Goal: Use online tool/utility: Utilize a website feature to perform a specific function

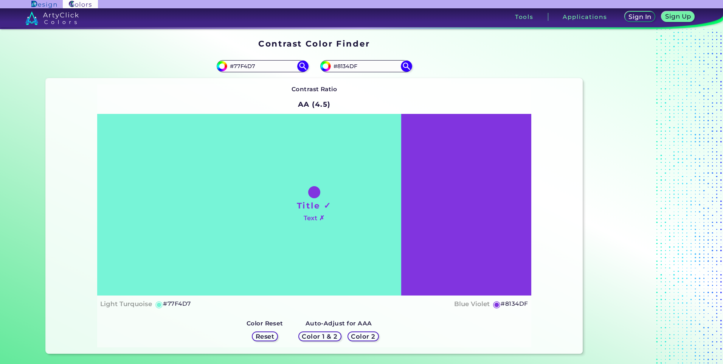
scroll to position [151, 0]
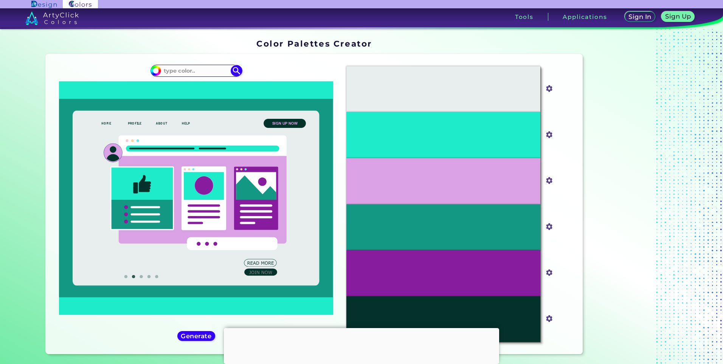
click at [190, 62] on div "#1eebc9" at bounding box center [196, 204] width 289 height 288
click at [182, 70] on input at bounding box center [196, 70] width 70 height 10
paste input "77F4D7"
type input "77F4D7"
type input "#000000"
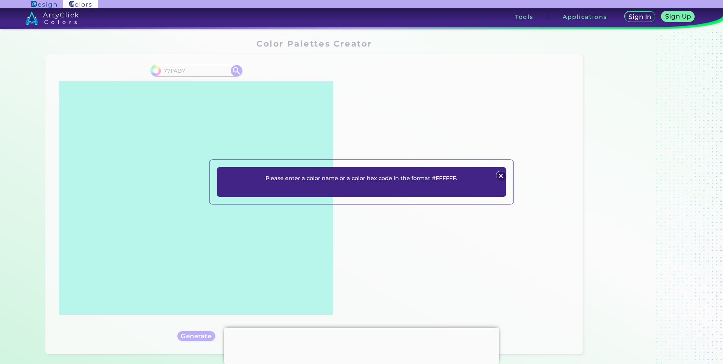
click at [501, 176] on img at bounding box center [501, 175] width 9 height 9
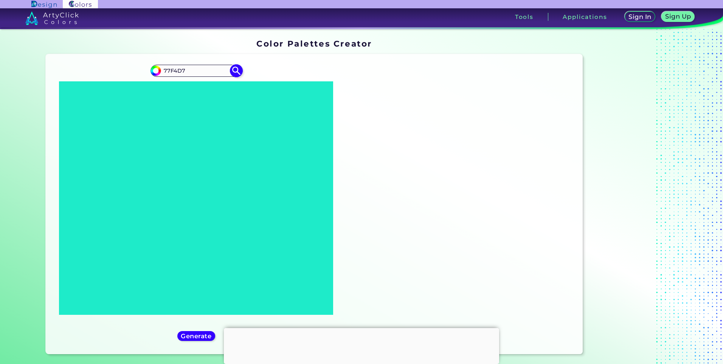
drag, startPoint x: 196, startPoint y: 72, endPoint x: 157, endPoint y: 72, distance: 38.6
click at [157, 72] on div "#000000 77F4D7" at bounding box center [197, 71] width 92 height 12
click at [158, 72] on img at bounding box center [155, 70] width 11 height 11
click at [162, 71] on input "77F4D7" at bounding box center [196, 70] width 70 height 10
type input "#77F4D7"
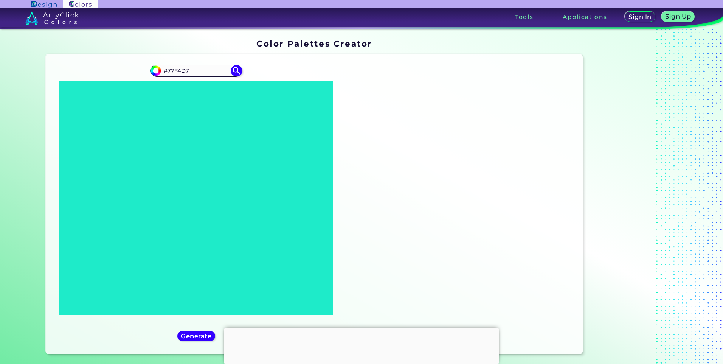
type input "#77f4d7"
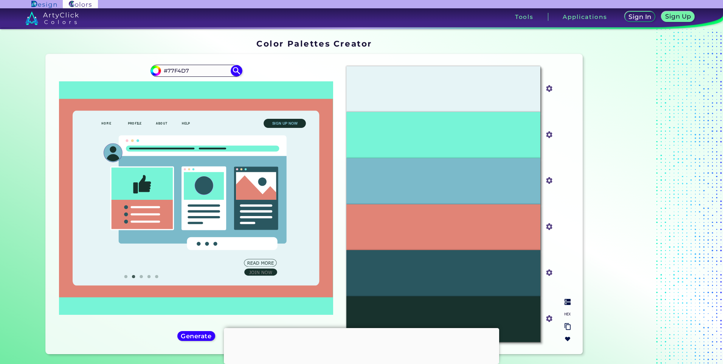
click at [466, 145] on div "#77F4D7" at bounding box center [444, 135] width 194 height 46
click at [550, 132] on input "#77f4d7" at bounding box center [547, 133] width 9 height 9
drag, startPoint x: 550, startPoint y: 133, endPoint x: 522, endPoint y: 134, distance: 27.6
click at [550, 133] on input "#77f4d7" at bounding box center [547, 133] width 9 height 9
click at [409, 134] on div "#77F4D7" at bounding box center [444, 135] width 194 height 46
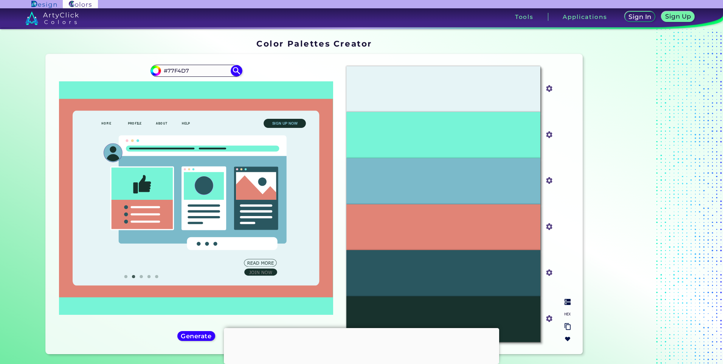
drag, startPoint x: 409, startPoint y: 134, endPoint x: 392, endPoint y: 131, distance: 16.9
click at [392, 131] on div "#77F4D7" at bounding box center [444, 135] width 194 height 46
click at [459, 137] on div "#77F4D7" at bounding box center [444, 135] width 194 height 46
click at [445, 226] on p "#E18476" at bounding box center [443, 227] width 23 height 8
click at [427, 223] on div "#E18476" at bounding box center [444, 227] width 194 height 46
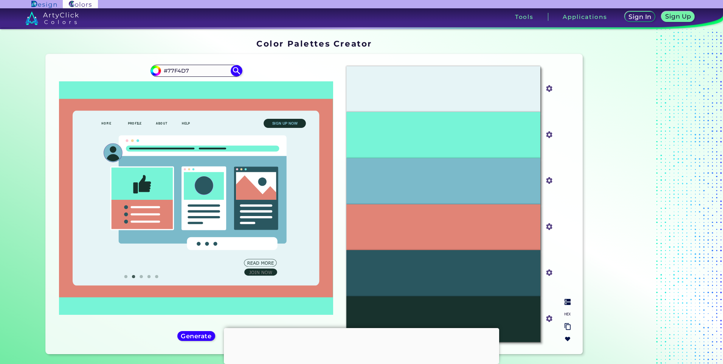
click at [549, 223] on input "#e18476" at bounding box center [547, 225] width 9 height 9
click at [548, 231] on img at bounding box center [550, 227] width 10 height 10
click at [547, 228] on input "#e18476" at bounding box center [547, 225] width 9 height 9
click at [550, 228] on input "#e18476" at bounding box center [547, 225] width 9 height 9
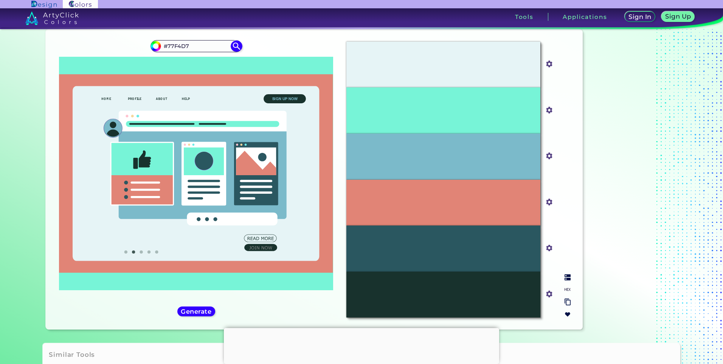
scroll to position [38, 0]
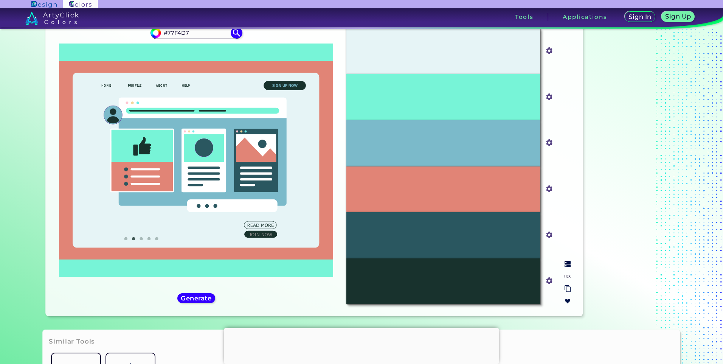
click at [548, 94] on input "#77f4d7" at bounding box center [547, 95] width 9 height 9
click at [545, 283] on input "#18322d" at bounding box center [547, 279] width 9 height 9
drag, startPoint x: 547, startPoint y: 280, endPoint x: 563, endPoint y: 276, distance: 16.1
click at [547, 280] on input "#18322d" at bounding box center [547, 279] width 9 height 9
click at [567, 275] on img at bounding box center [568, 276] width 6 height 6
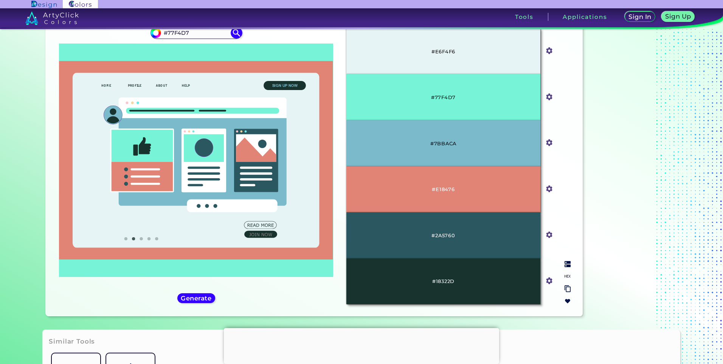
click at [567, 277] on img at bounding box center [568, 276] width 6 height 6
drag, startPoint x: 455, startPoint y: 282, endPoint x: 433, endPoint y: 283, distance: 21.6
click at [433, 283] on div "#18322D" at bounding box center [444, 281] width 194 height 46
copy p "18322D"
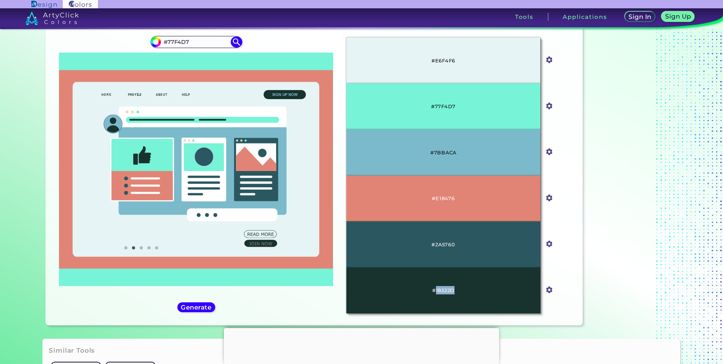
scroll to position [11, 0]
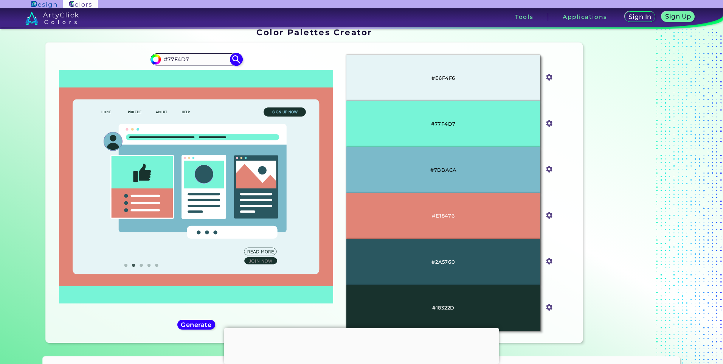
click at [194, 56] on input "#77F4D7" at bounding box center [196, 59] width 70 height 10
drag, startPoint x: 194, startPoint y: 56, endPoint x: 148, endPoint y: 59, distance: 46.2
click at [151, 59] on div "#77f4d7 #77F4D7" at bounding box center [197, 59] width 92 height 12
paste input "fab9ea"
type input "#fab9ea"
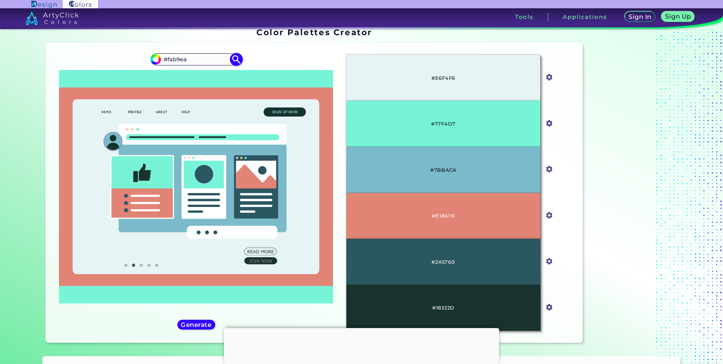
click at [235, 55] on img at bounding box center [236, 59] width 13 height 13
type input "#fab9ea"
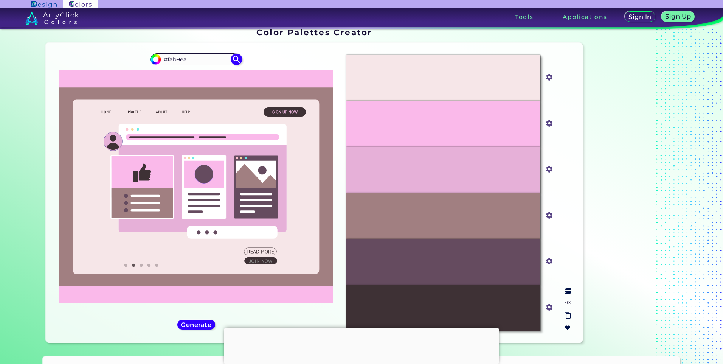
click at [566, 302] on img at bounding box center [568, 303] width 6 height 6
drag, startPoint x: 450, startPoint y: 216, endPoint x: 433, endPoint y: 213, distance: 16.9
click at [433, 213] on div "#A17F81" at bounding box center [444, 216] width 194 height 46
copy p "A17F81"
drag, startPoint x: 466, startPoint y: 303, endPoint x: 435, endPoint y: 309, distance: 31.5
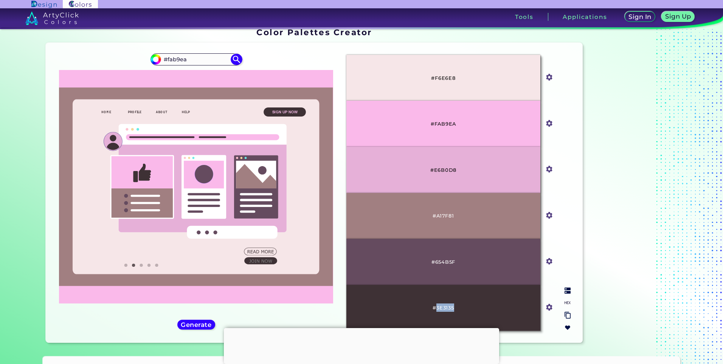
click at [435, 309] on div "#3E3135" at bounding box center [444, 308] width 194 height 46
copy p "3E3135"
click at [186, 64] on input "#fab9ea" at bounding box center [196, 59] width 70 height 10
drag, startPoint x: 191, startPoint y: 62, endPoint x: 153, endPoint y: 64, distance: 37.5
click at [153, 64] on div "#fab9ea #fab9ea" at bounding box center [197, 59] width 92 height 12
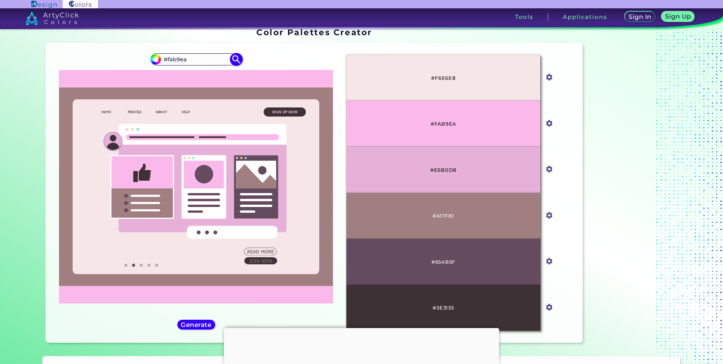
click at [238, 60] on img at bounding box center [236, 59] width 13 height 13
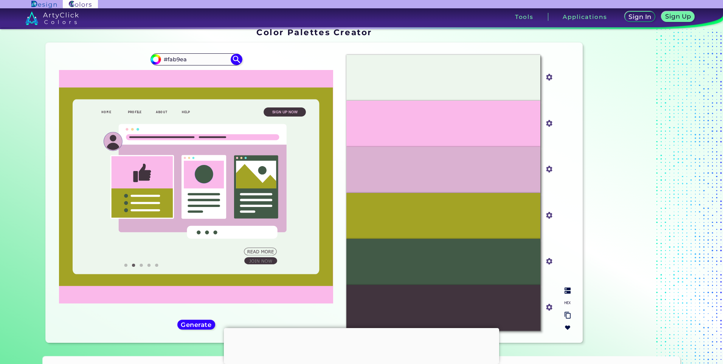
click at [548, 214] on input "#a3a325" at bounding box center [547, 214] width 9 height 9
drag, startPoint x: 548, startPoint y: 214, endPoint x: 545, endPoint y: 218, distance: 4.0
click at [548, 214] on input "#a3a325" at bounding box center [547, 214] width 9 height 9
type input "#90906a"
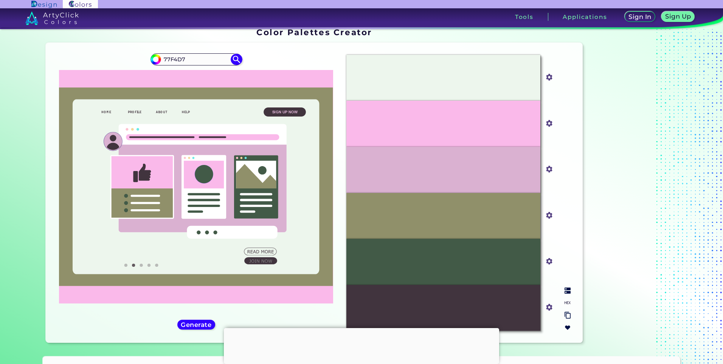
click at [567, 303] on img at bounding box center [568, 303] width 6 height 6
click at [465, 172] on div "#DAB1D1" at bounding box center [444, 170] width 194 height 46
drag, startPoint x: 458, startPoint y: 222, endPoint x: 435, endPoint y: 222, distance: 23.1
click at [435, 222] on div "#90906A" at bounding box center [444, 216] width 194 height 46
copy p "90906A"
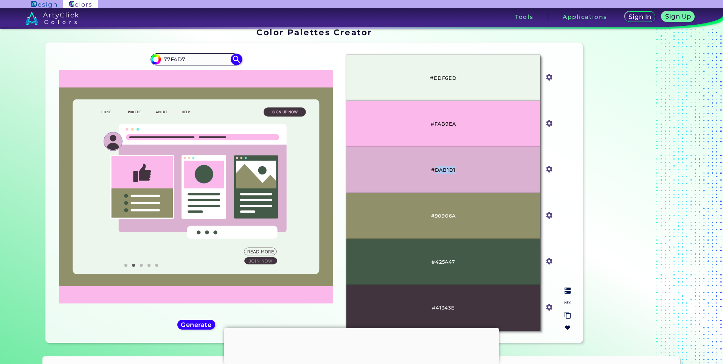
drag, startPoint x: 456, startPoint y: 165, endPoint x: 434, endPoint y: 171, distance: 22.8
click at [434, 171] on div "#DAB1D1" at bounding box center [444, 170] width 194 height 46
copy p "DAB1D1"
click at [548, 261] on input "#425a47" at bounding box center [547, 260] width 9 height 9
drag, startPoint x: 455, startPoint y: 259, endPoint x: 433, endPoint y: 265, distance: 22.4
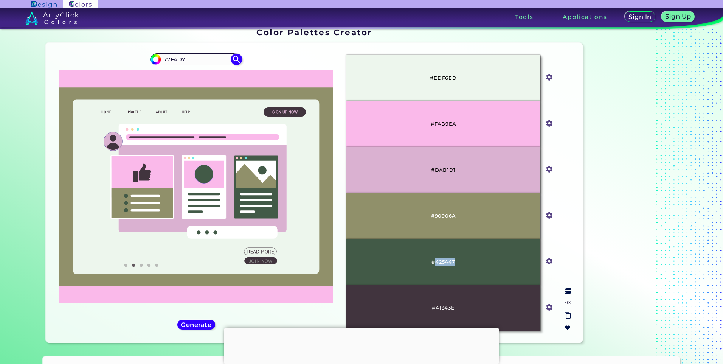
click at [433, 265] on div "#425A47" at bounding box center [444, 262] width 194 height 46
copy p "425A47"
drag, startPoint x: 447, startPoint y: 309, endPoint x: 451, endPoint y: 309, distance: 3.9
click at [447, 309] on p "#41343E" at bounding box center [443, 307] width 23 height 8
drag, startPoint x: 460, startPoint y: 309, endPoint x: 435, endPoint y: 309, distance: 25.0
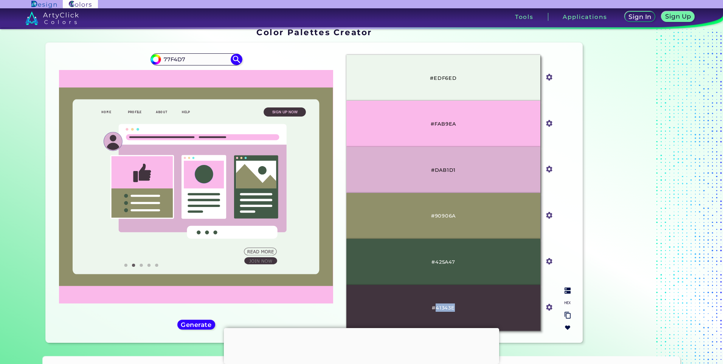
click at [435, 309] on div "#41343E" at bounding box center [444, 308] width 194 height 46
click at [450, 75] on p "#EDF6ED" at bounding box center [443, 78] width 26 height 8
drag, startPoint x: 453, startPoint y: 75, endPoint x: 432, endPoint y: 77, distance: 20.9
click at [432, 77] on p "#EDF6ED" at bounding box center [443, 78] width 26 height 8
copy p "EDF6ED"
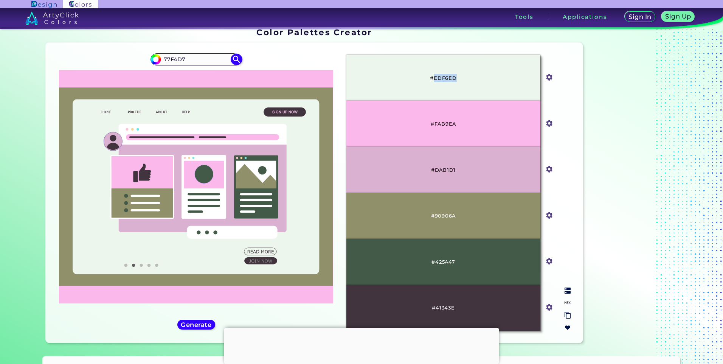
click at [547, 304] on input "#41343e" at bounding box center [547, 306] width 9 height 9
drag, startPoint x: 482, startPoint y: 305, endPoint x: 473, endPoint y: 305, distance: 9.1
click at [479, 305] on div "#41343E" at bounding box center [444, 308] width 194 height 46
drag, startPoint x: 451, startPoint y: 304, endPoint x: 434, endPoint y: 309, distance: 18.3
click at [434, 309] on div "#41343E" at bounding box center [444, 308] width 194 height 46
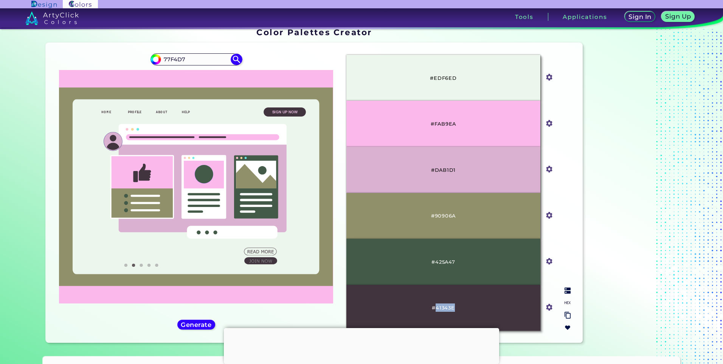
copy p "41343E"
drag, startPoint x: 202, startPoint y: 54, endPoint x: 137, endPoint y: 59, distance: 65.2
click at [137, 59] on div "#fab9ea 77F4D7" at bounding box center [196, 193] width 289 height 288
paste input "#d3ccff"
type input "#d3ccff"
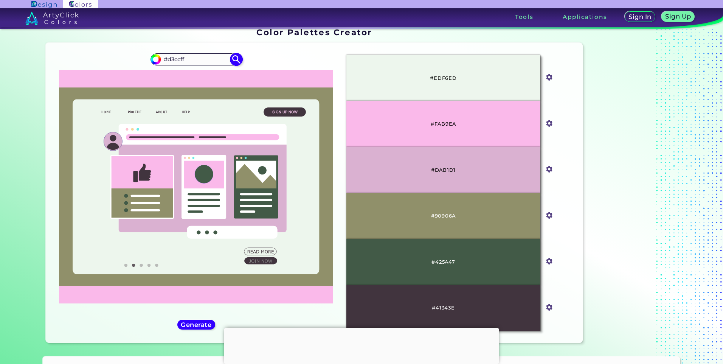
click at [234, 59] on img at bounding box center [236, 59] width 13 height 13
type input "#d3ccff"
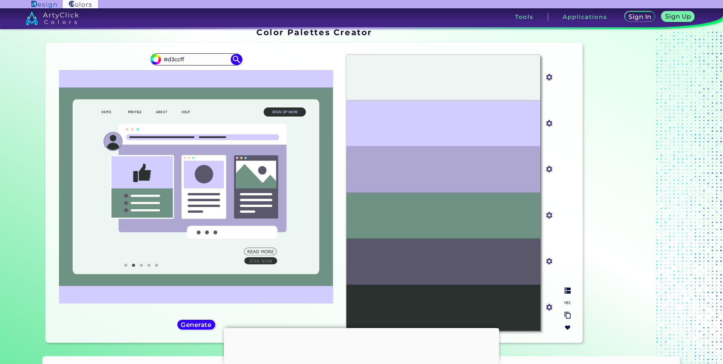
click at [547, 122] on input "#d3ccff" at bounding box center [547, 122] width 9 height 9
drag, startPoint x: 491, startPoint y: 188, endPoint x: 499, endPoint y: 196, distance: 11.0
click at [491, 188] on div "#ADA7D1" at bounding box center [444, 170] width 194 height 46
click at [567, 300] on img at bounding box center [568, 303] width 6 height 6
click at [449, 117] on div "#D3CCFF" at bounding box center [444, 124] width 194 height 46
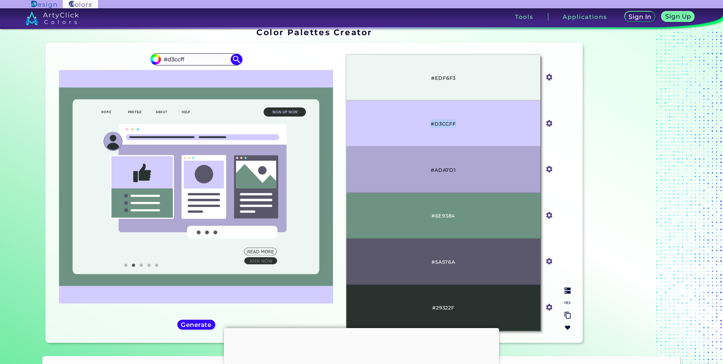
drag, startPoint x: 449, startPoint y: 117, endPoint x: 424, endPoint y: 124, distance: 26.0
click at [424, 124] on div "#D3CCFF" at bounding box center [444, 124] width 194 height 46
drag, startPoint x: 424, startPoint y: 124, endPoint x: 455, endPoint y: 123, distance: 30.3
click at [448, 123] on p "#D3CCFF" at bounding box center [443, 124] width 25 height 8
drag, startPoint x: 458, startPoint y: 122, endPoint x: 433, endPoint y: 124, distance: 25.0
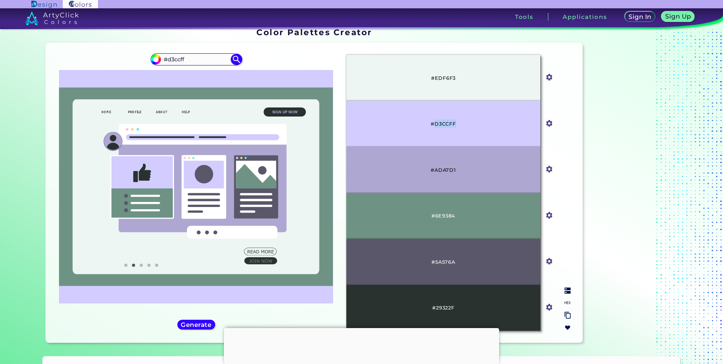
click at [433, 124] on div "#D3CCFF" at bounding box center [444, 124] width 194 height 46
copy p "D3CCFF"
click at [553, 213] on div "#6e9384" at bounding box center [549, 216] width 11 height 12
click at [551, 214] on div "#6e9384" at bounding box center [549, 216] width 11 height 12
drag, startPoint x: 484, startPoint y: 214, endPoint x: 432, endPoint y: 218, distance: 52.0
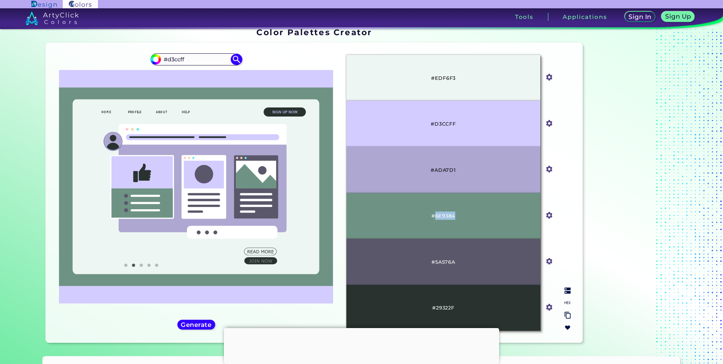
click at [432, 218] on div "#6E9384" at bounding box center [444, 216] width 194 height 46
copy p "6E9384"
click at [450, 306] on p "#29322F" at bounding box center [443, 307] width 22 height 8
drag, startPoint x: 455, startPoint y: 307, endPoint x: 434, endPoint y: 311, distance: 21.8
click at [434, 311] on div "#29322F" at bounding box center [444, 308] width 194 height 46
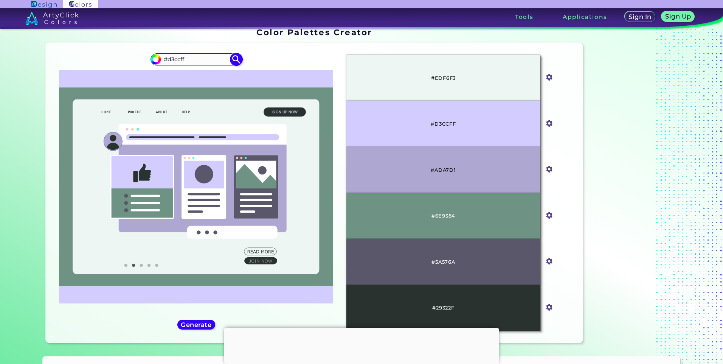
drag, startPoint x: 189, startPoint y: 64, endPoint x: 158, endPoint y: 65, distance: 31.4
click at [158, 65] on div "#d3ccff #d3ccff" at bounding box center [197, 59] width 92 height 12
paste input "3ed3d6"
type input "#3ed3d6"
click at [243, 54] on div "#d3ccff #3ed3d6" at bounding box center [196, 193] width 289 height 288
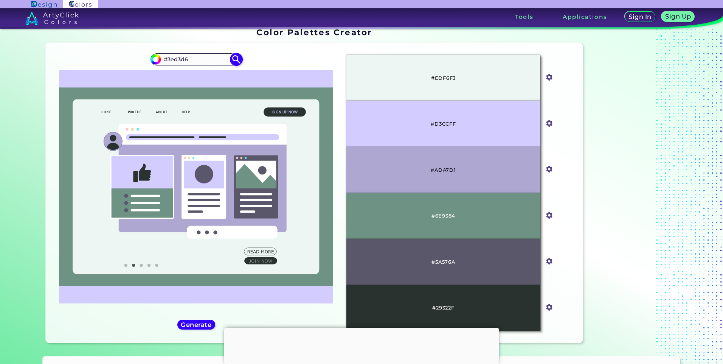
click at [237, 58] on img at bounding box center [236, 59] width 13 height 13
type input "#3ed3d6"
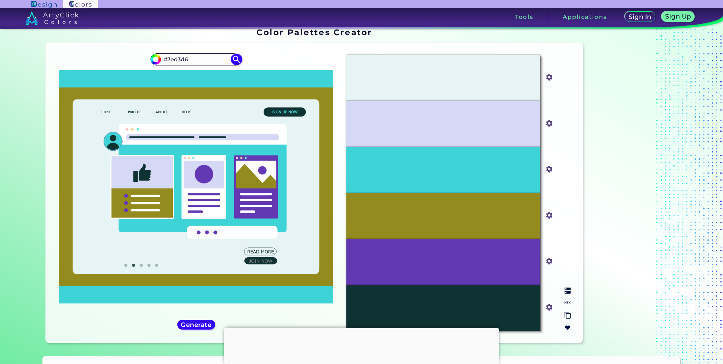
click at [548, 123] on input "#d5d9f6" at bounding box center [547, 122] width 9 height 9
click at [565, 302] on img at bounding box center [568, 303] width 6 height 6
drag, startPoint x: 463, startPoint y: 120, endPoint x: 433, endPoint y: 123, distance: 30.4
click at [433, 123] on div "#D5D9F6" at bounding box center [444, 124] width 194 height 46
click at [547, 307] on input "#0f3232" at bounding box center [547, 306] width 9 height 9
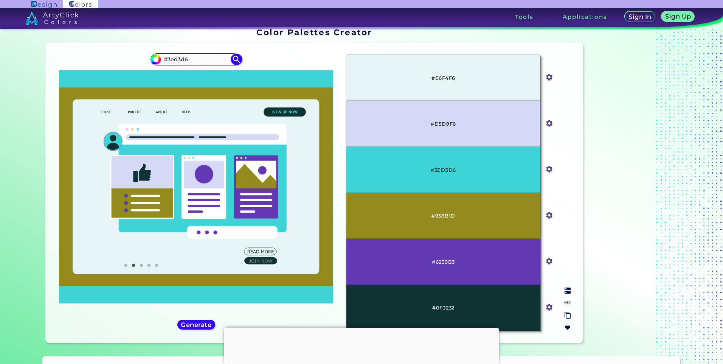
drag, startPoint x: 499, startPoint y: 305, endPoint x: 471, endPoint y: 307, distance: 28.1
click at [494, 305] on div "#0F3232" at bounding box center [444, 308] width 194 height 46
drag, startPoint x: 447, startPoint y: 310, endPoint x: 433, endPoint y: 311, distance: 13.6
click at [433, 311] on div "#0F3232" at bounding box center [444, 308] width 194 height 46
drag, startPoint x: 481, startPoint y: 208, endPoint x: 434, endPoint y: 216, distance: 48.3
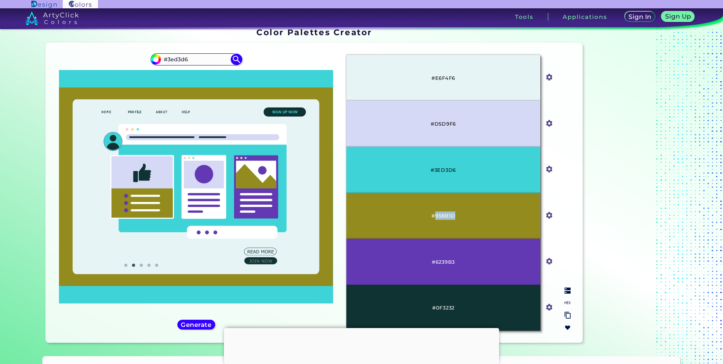
click at [434, 216] on div "#938B1D" at bounding box center [444, 216] width 194 height 46
click at [545, 126] on input "#d5d9f6" at bounding box center [547, 122] width 9 height 9
drag, startPoint x: 490, startPoint y: 121, endPoint x: 444, endPoint y: 124, distance: 46.3
click at [467, 124] on div "#D5D9F6" at bounding box center [444, 124] width 194 height 46
drag, startPoint x: 444, startPoint y: 124, endPoint x: 449, endPoint y: 126, distance: 4.8
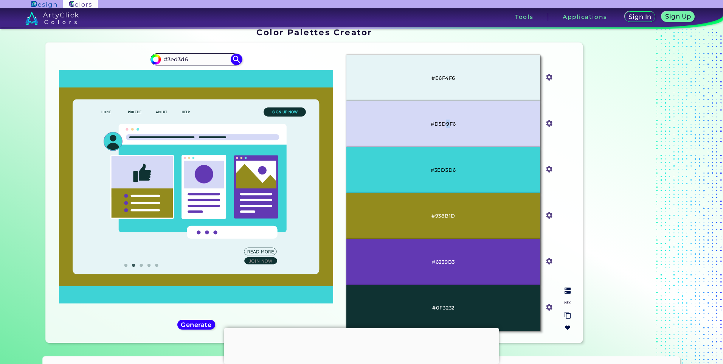
click at [449, 126] on p "#D5D9F6" at bounding box center [443, 124] width 25 height 8
drag, startPoint x: 449, startPoint y: 126, endPoint x: 434, endPoint y: 127, distance: 14.8
click at [434, 127] on div "#D5D9F6" at bounding box center [444, 124] width 194 height 46
click at [550, 216] on input "#938b1d" at bounding box center [547, 214] width 9 height 9
drag, startPoint x: 457, startPoint y: 216, endPoint x: 433, endPoint y: 219, distance: 24.7
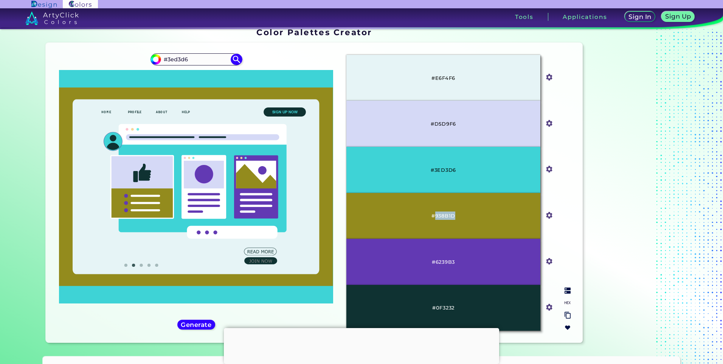
click at [433, 219] on div "#938B1D" at bounding box center [444, 216] width 194 height 46
click at [546, 306] on input "#0f3232" at bounding box center [547, 306] width 9 height 9
drag, startPoint x: 483, startPoint y: 305, endPoint x: 435, endPoint y: 309, distance: 48.2
click at [435, 309] on div "#0F3232" at bounding box center [444, 308] width 194 height 46
